Goal: Information Seeking & Learning: Learn about a topic

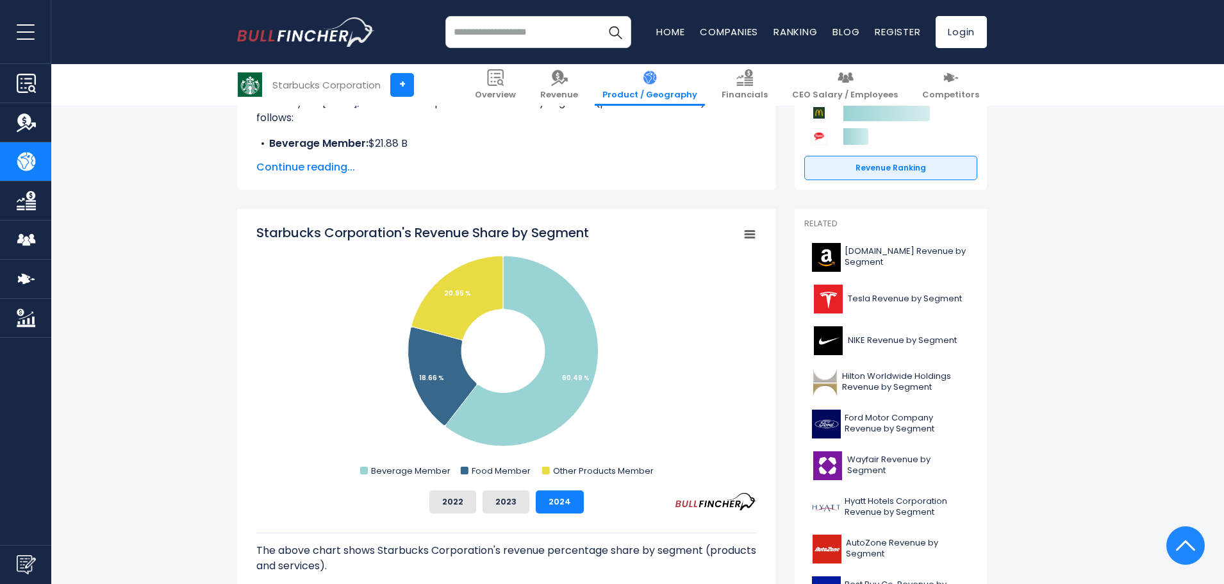
scroll to position [320, 0]
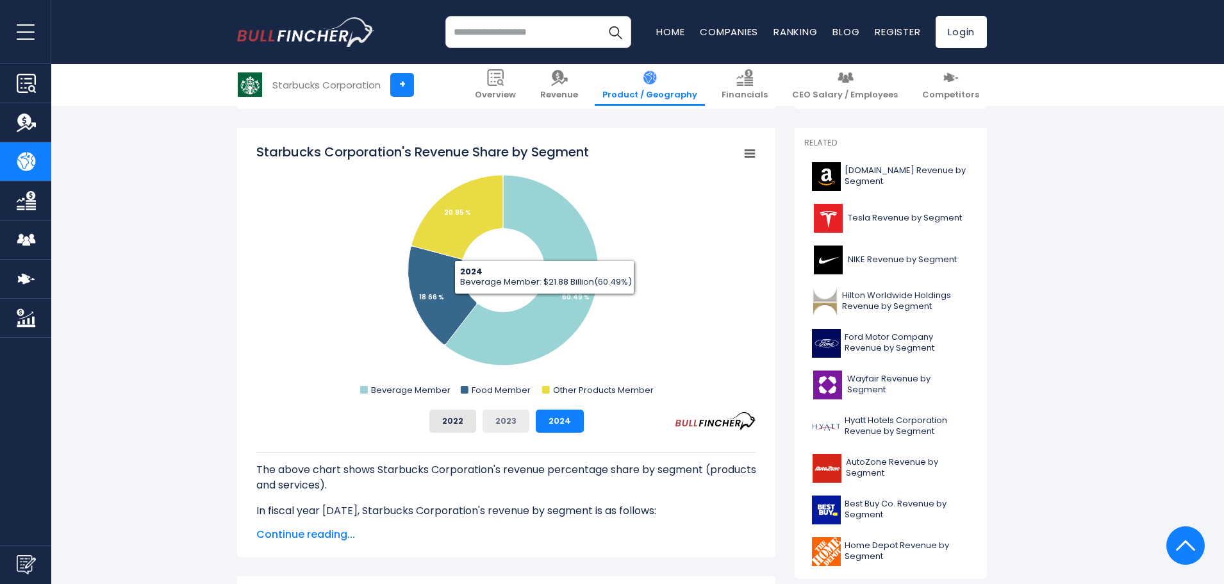
click at [513, 426] on button "2023" at bounding box center [506, 420] width 47 height 23
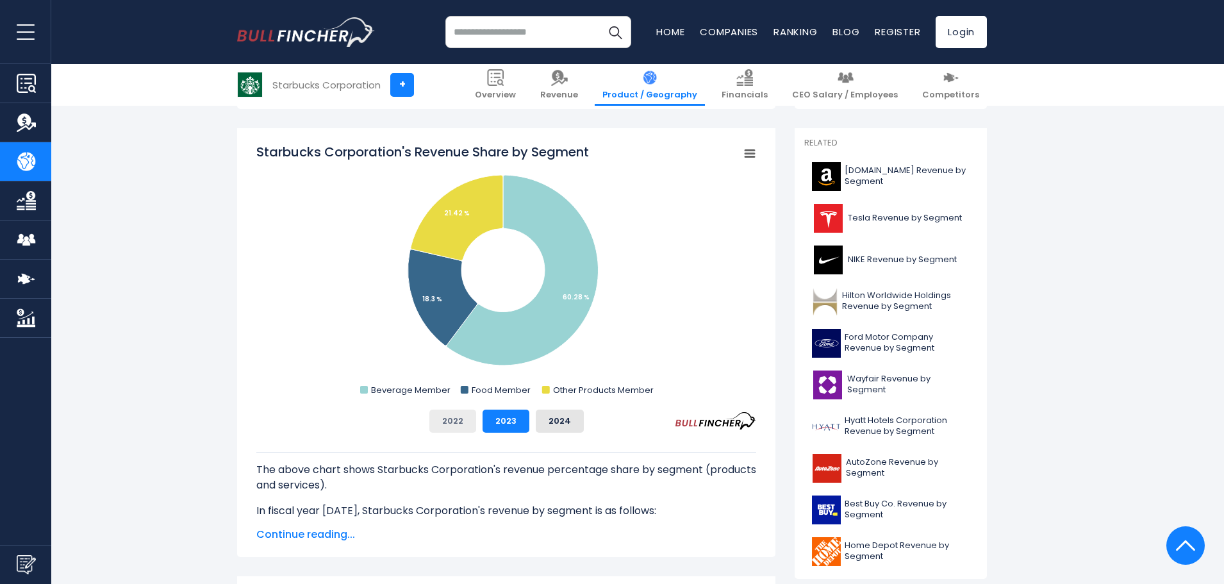
click at [461, 418] on button "2022" at bounding box center [452, 420] width 47 height 23
click at [495, 414] on button "2023" at bounding box center [506, 420] width 47 height 23
click at [554, 416] on button "2024" at bounding box center [560, 420] width 48 height 23
click at [497, 408] on div "Starbucks Corporation's Revenue Share by Segment Created with Highcharts 12.1.2…" at bounding box center [506, 288] width 500 height 290
click at [501, 415] on button "2023" at bounding box center [506, 420] width 47 height 23
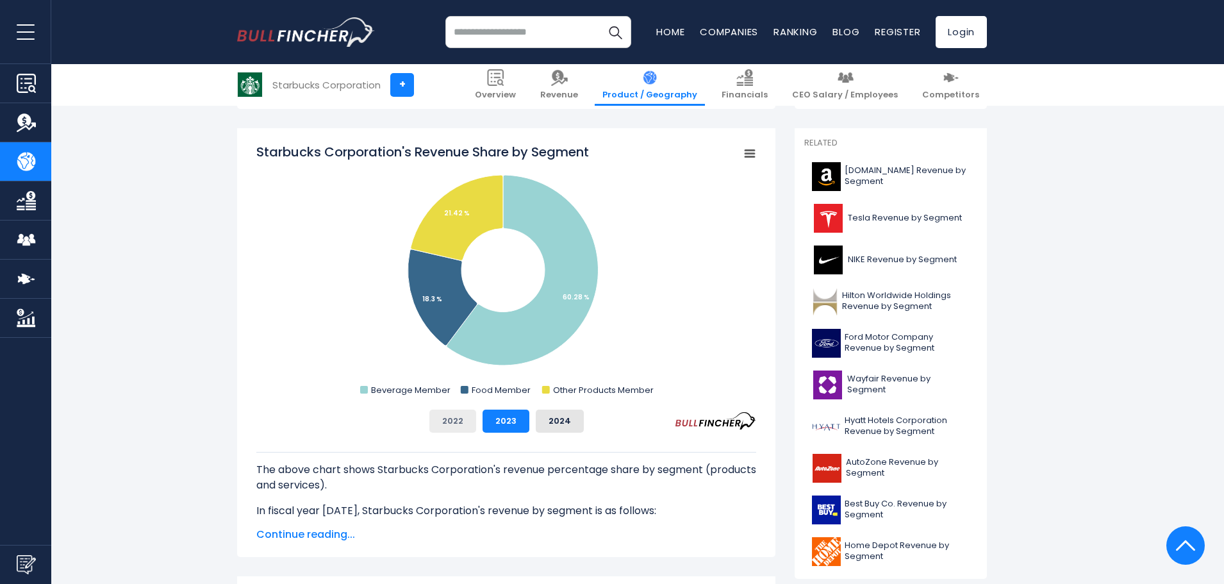
click at [459, 413] on button "2022" at bounding box center [452, 420] width 47 height 23
click at [500, 419] on button "2023" at bounding box center [506, 420] width 47 height 23
click at [551, 418] on button "2024" at bounding box center [560, 420] width 48 height 23
click at [511, 420] on button "2023" at bounding box center [506, 420] width 47 height 23
click at [448, 422] on button "2022" at bounding box center [452, 420] width 47 height 23
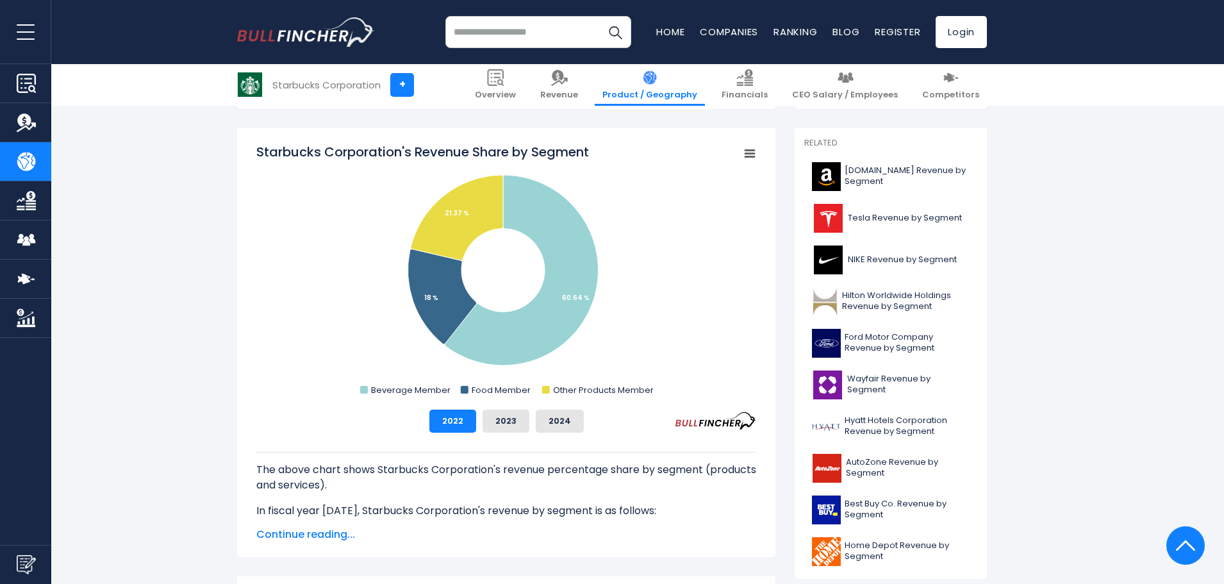
click at [530, 412] on div "2022 2023 2024" at bounding box center [506, 420] width 500 height 23
click at [542, 421] on button "2024" at bounding box center [560, 420] width 48 height 23
